Goal: Task Accomplishment & Management: Manage account settings

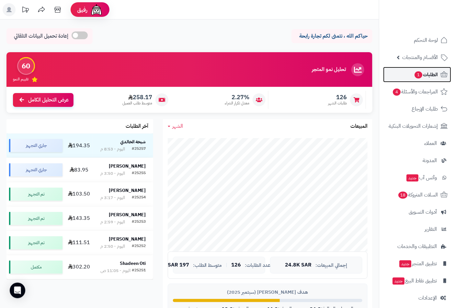
click at [427, 78] on span "الطلبات 1" at bounding box center [426, 74] width 24 height 9
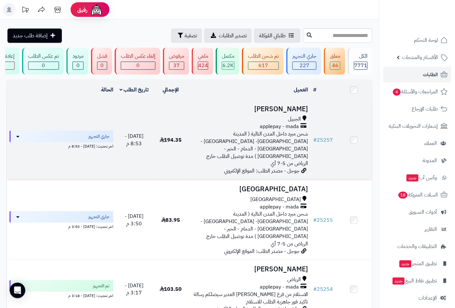
click at [288, 137] on span "شحن مبرد داخل المدن التالية ( المدينة [GEOGRAPHIC_DATA]- [GEOGRAPHIC_DATA] - [G…" at bounding box center [254, 148] width 108 height 37
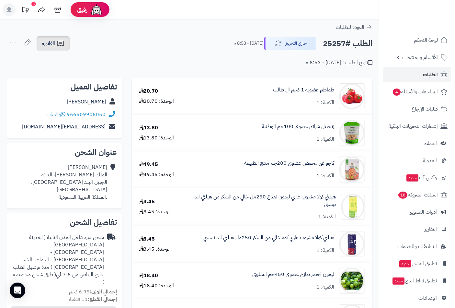
click at [54, 44] on span "الفاتورة" at bounding box center [48, 44] width 13 height 8
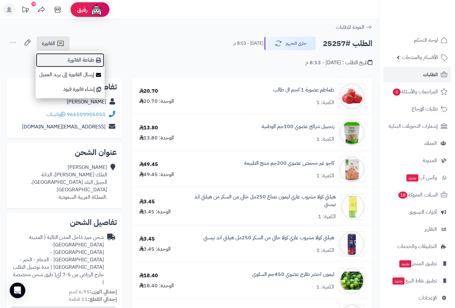
click at [86, 62] on link "طباعة الفاتورة" at bounding box center [70, 60] width 69 height 15
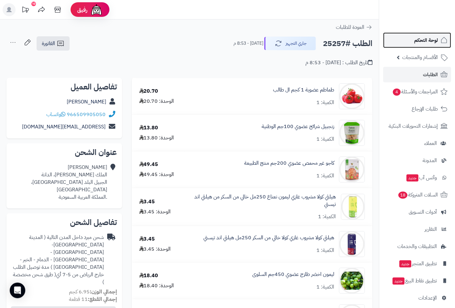
click at [435, 41] on span "لوحة التحكم" at bounding box center [426, 40] width 24 height 9
